Goal: Find specific page/section: Find specific page/section

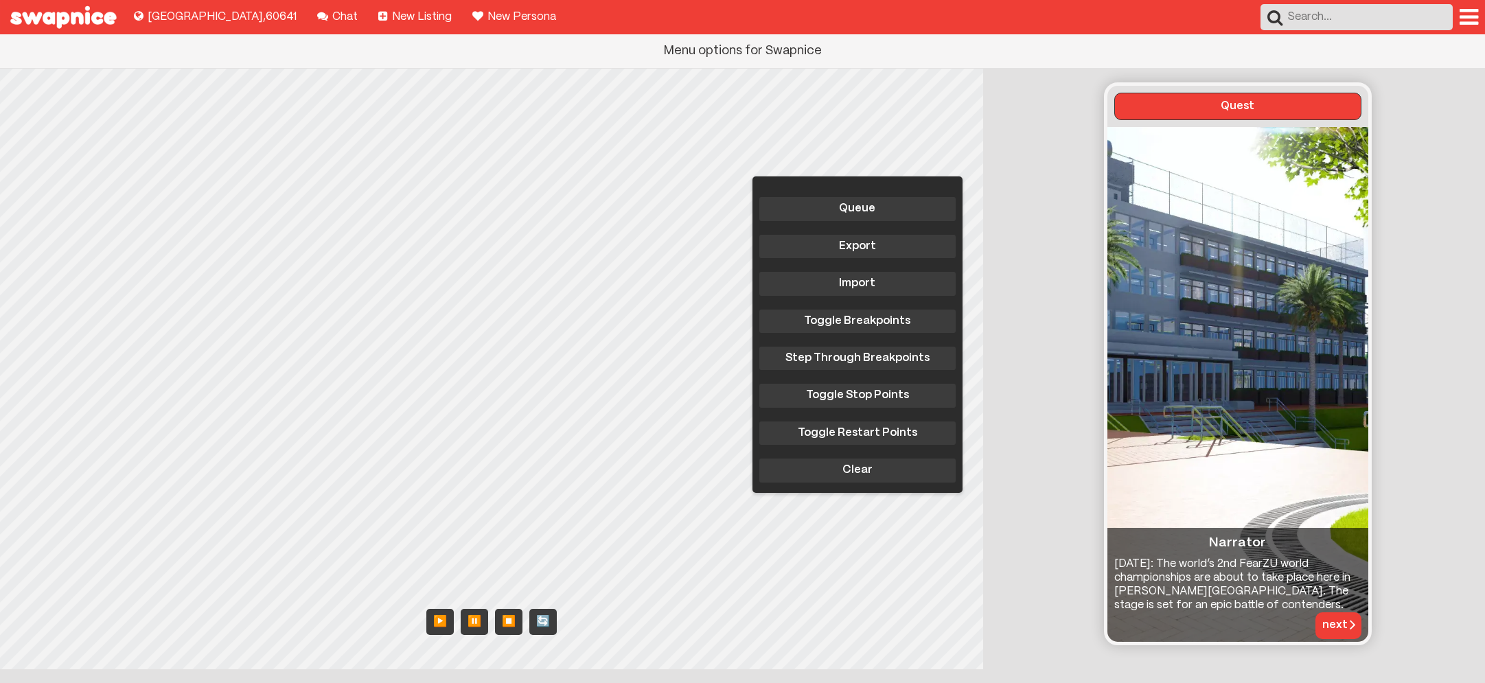
click at [1470, 19] on div at bounding box center [1468, 17] width 19 height 22
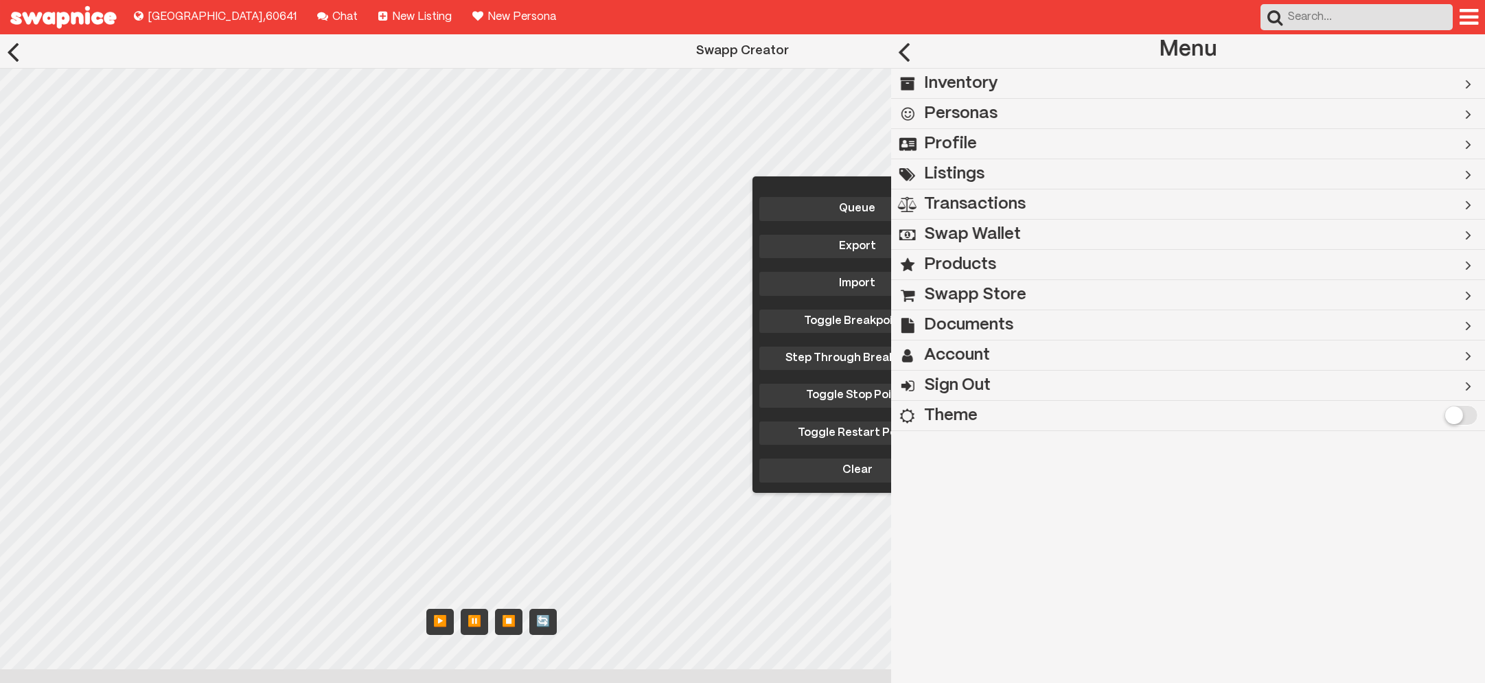
click at [987, 296] on h2 "Swapp Store" at bounding box center [975, 295] width 102 height 30
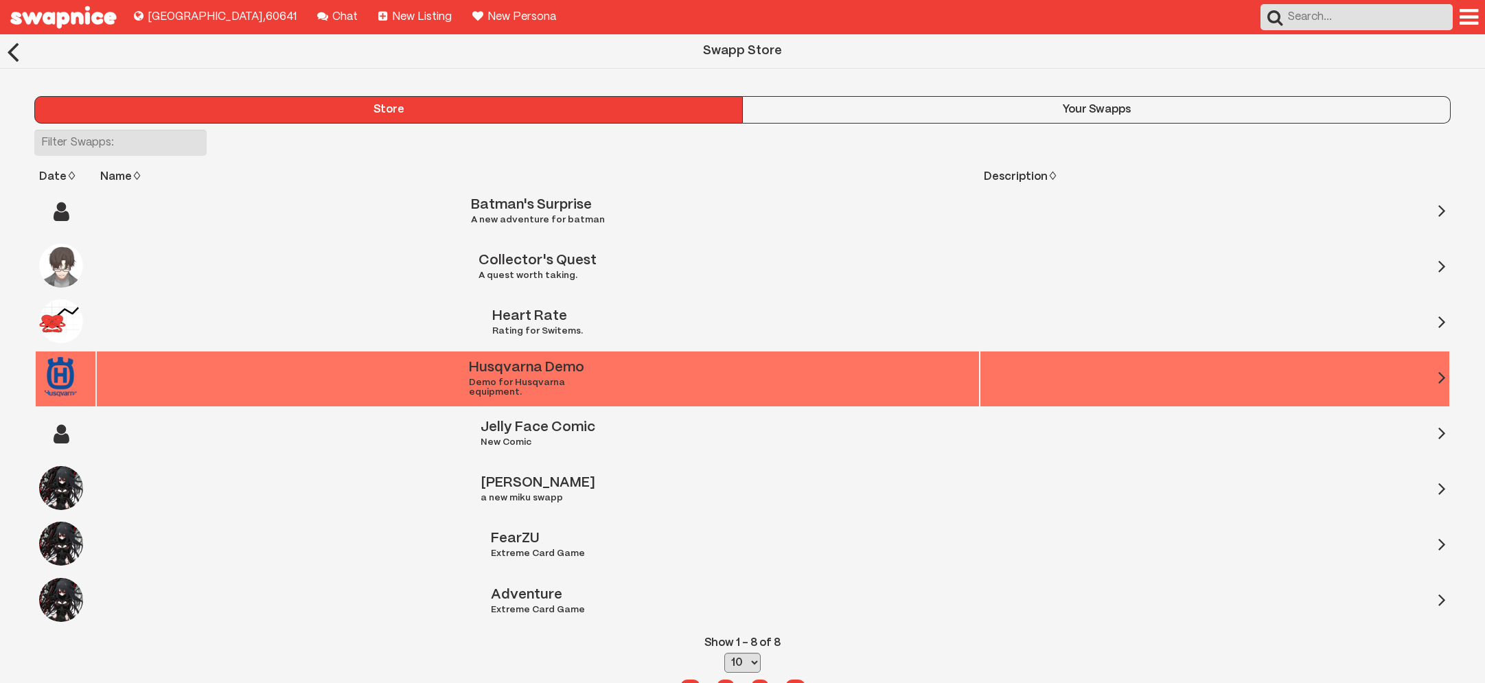
click at [589, 376] on div "Husqvarna Demo Demo for Husqvarna equipment." at bounding box center [537, 379] width 137 height 36
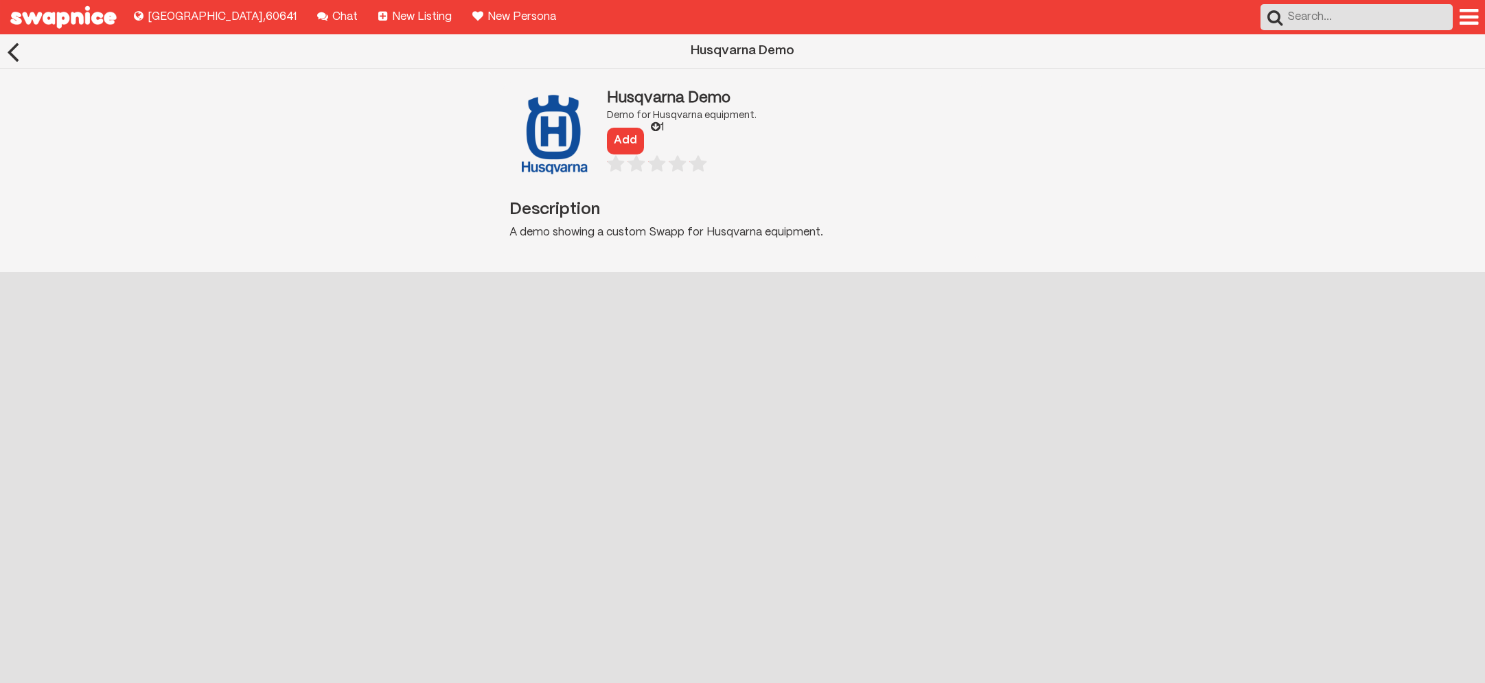
click at [631, 137] on button "Add" at bounding box center [625, 141] width 37 height 26
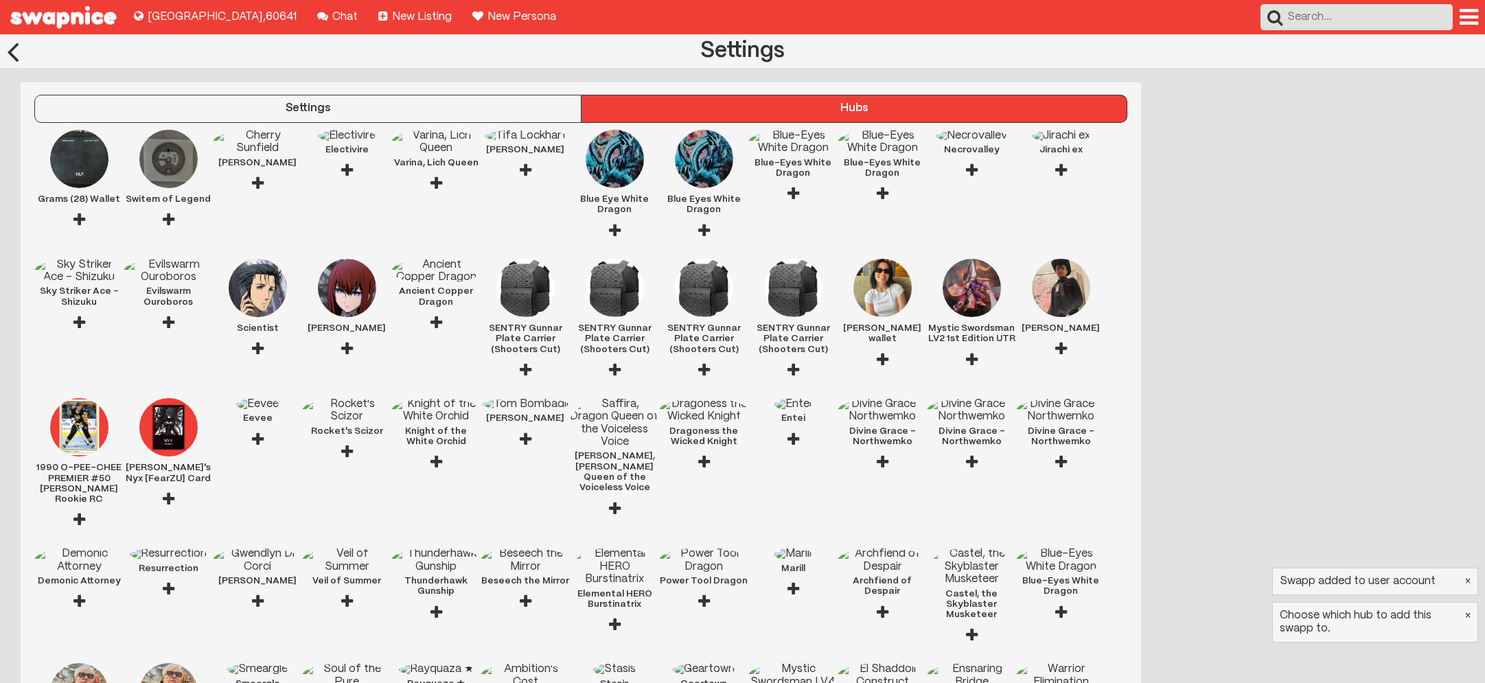
click at [166, 219] on div at bounding box center [169, 220] width 12 height 30
click at [1464, 13] on div at bounding box center [1468, 17] width 19 height 22
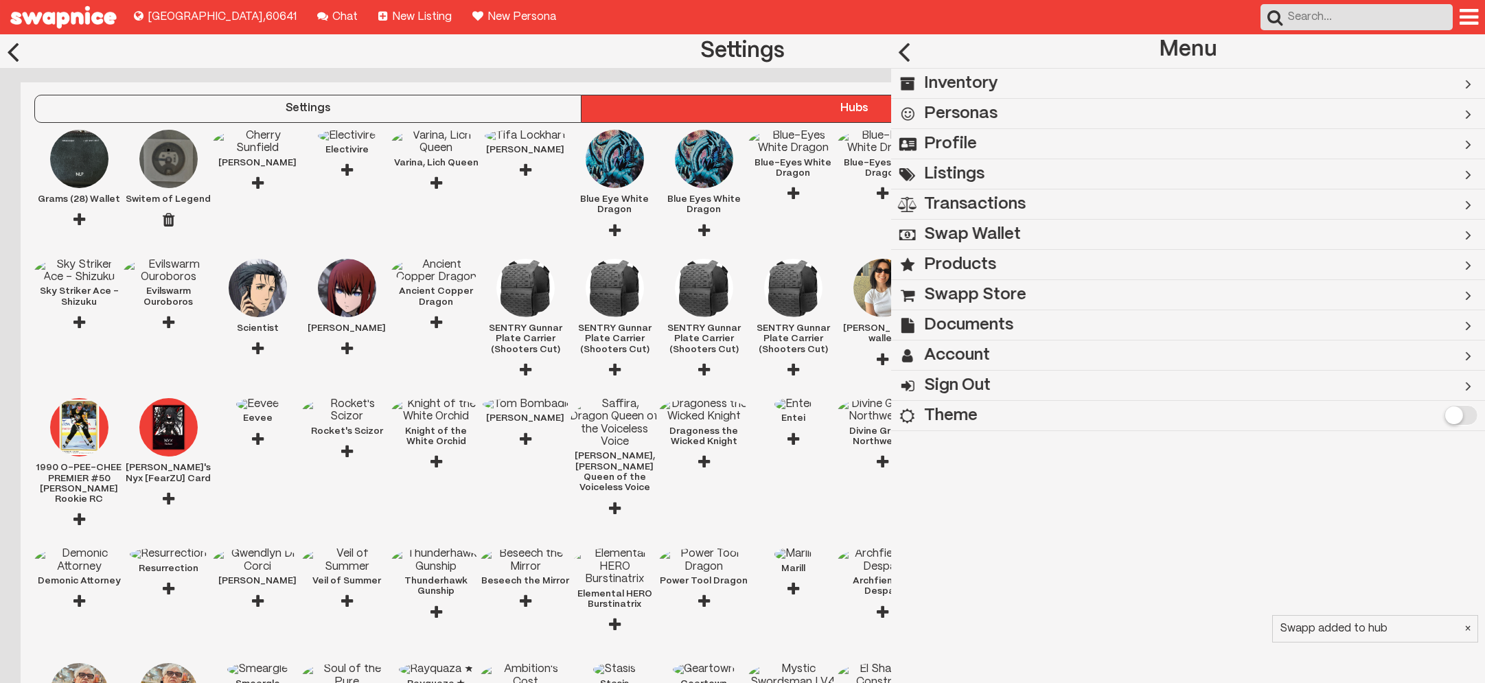
click at [970, 84] on h2 "Inventory" at bounding box center [961, 84] width 74 height 30
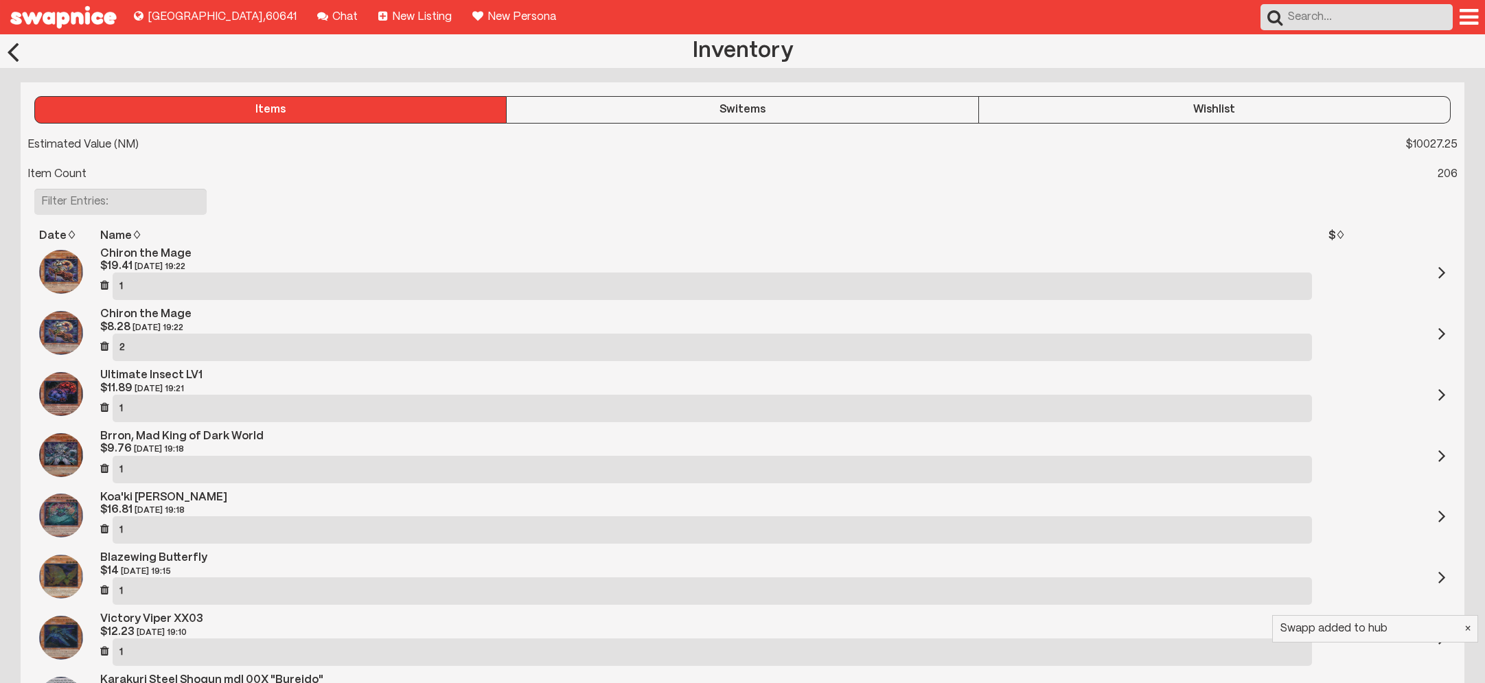
click at [807, 111] on div "Switems" at bounding box center [742, 110] width 471 height 12
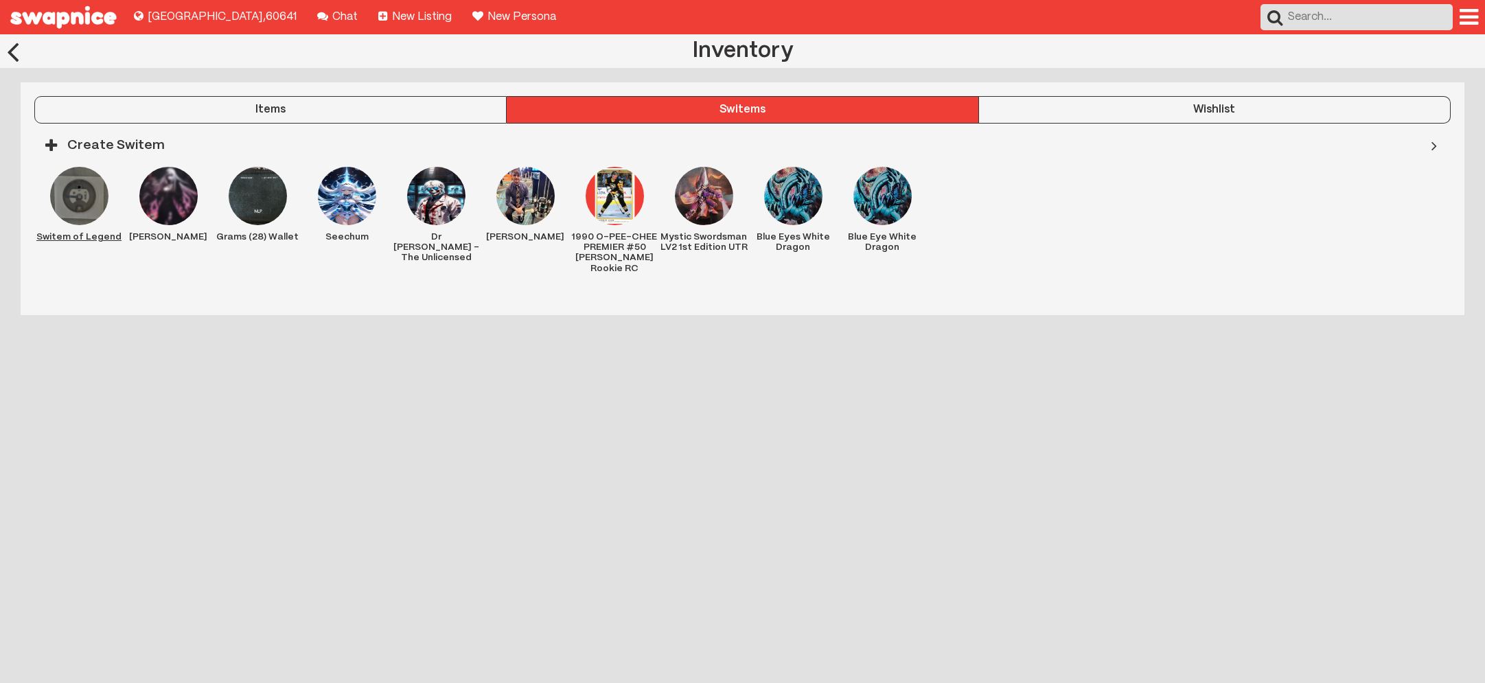
click at [73, 195] on img at bounding box center [79, 196] width 58 height 58
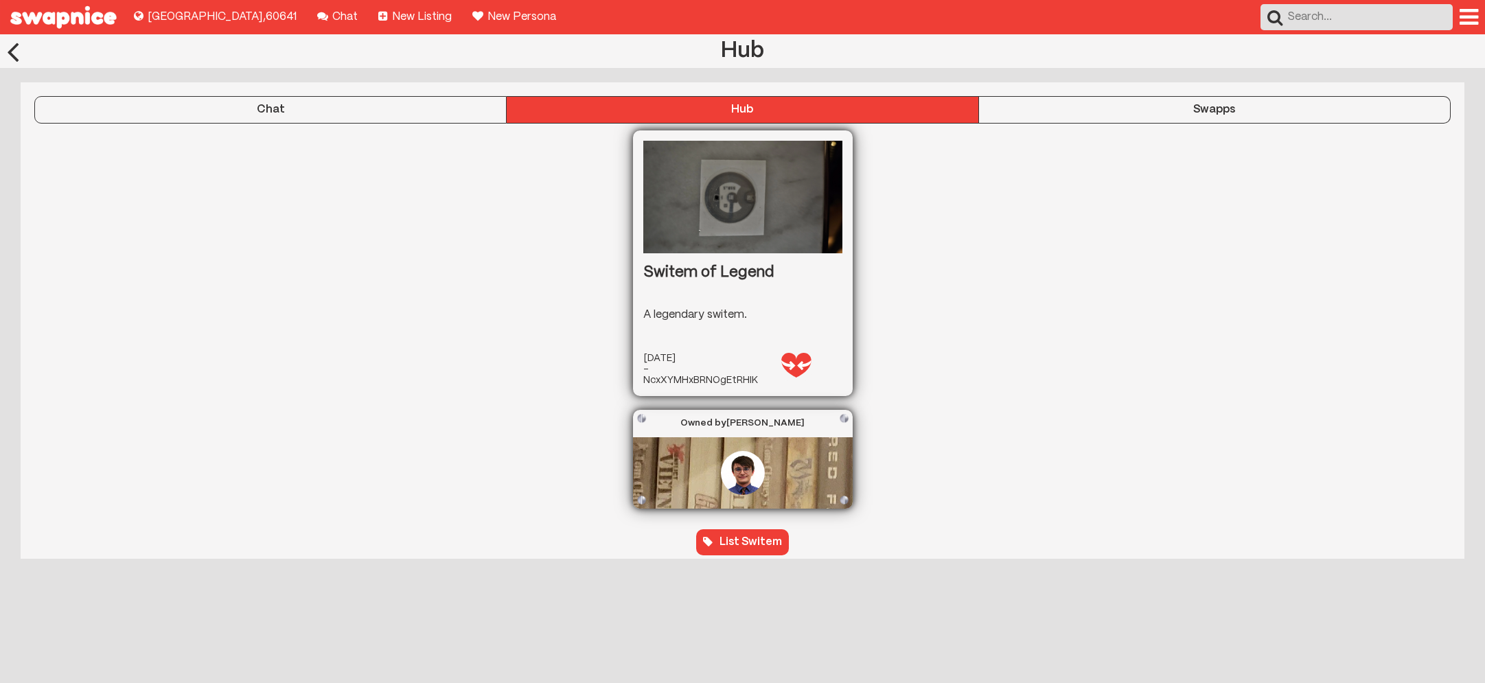
click at [1201, 108] on div "Swapps" at bounding box center [1214, 110] width 471 height 12
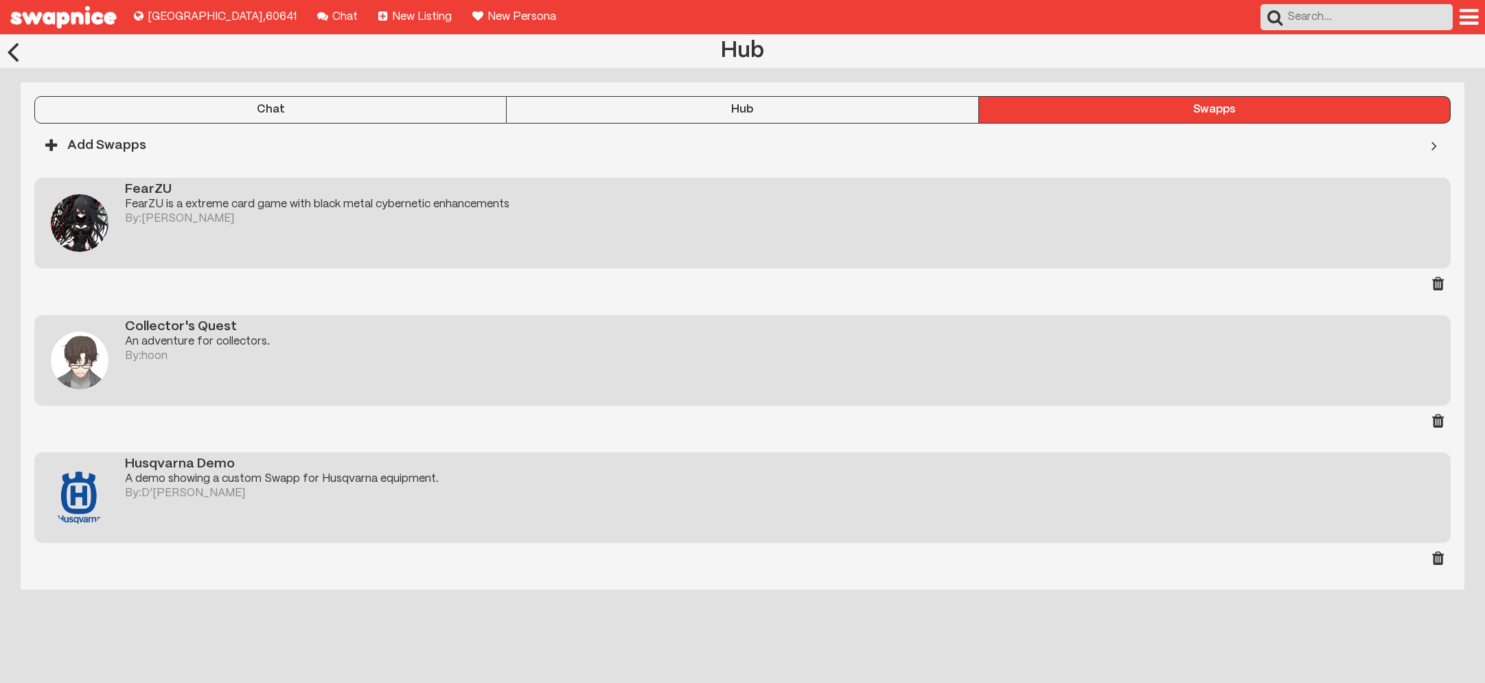
click at [121, 496] on div "Husqvarna Demo A demo showing a custom Swapp for Husqvarna equipment. By: D’Ang…" at bounding box center [742, 497] width 1416 height 91
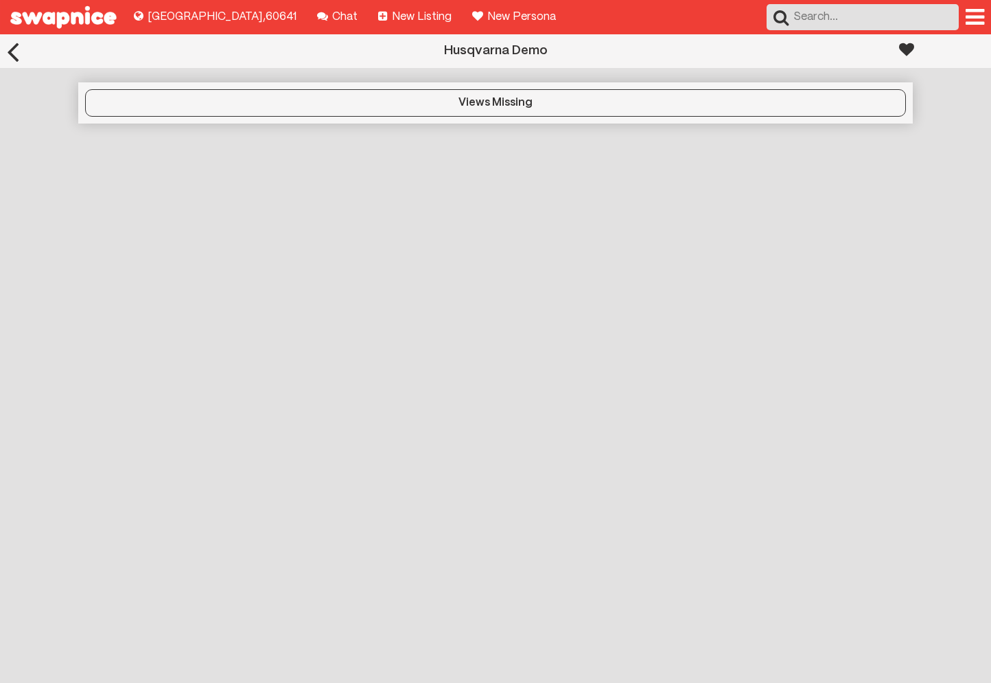
click at [760, 284] on div "Husqvarna Demo Views Missing" at bounding box center [495, 358] width 991 height 649
click at [239, 272] on div "Husqvarna Demo Views Missing" at bounding box center [495, 358] width 991 height 649
click at [491, 312] on div "Husqvarna Demo Views Missing" at bounding box center [495, 358] width 991 height 649
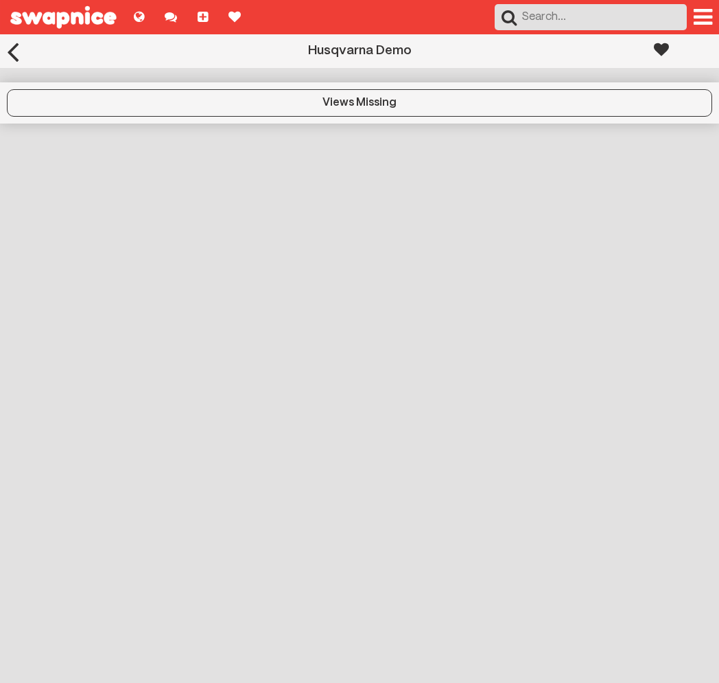
click at [487, 309] on div "Husqvarna Demo Views Missing" at bounding box center [359, 358] width 719 height 649
click at [181, 308] on div "Husqvarna Demo Views Missing" at bounding box center [359, 358] width 719 height 649
click at [364, 345] on div "Husqvarna Demo Views Missing" at bounding box center [361, 358] width 722 height 649
click at [415, 260] on div "Husqvarna Demo Views Missing" at bounding box center [361, 358] width 722 height 649
click at [253, 411] on div "Husqvarna Demo Views Missing" at bounding box center [361, 358] width 722 height 649
